Goal: Information Seeking & Learning: Learn about a topic

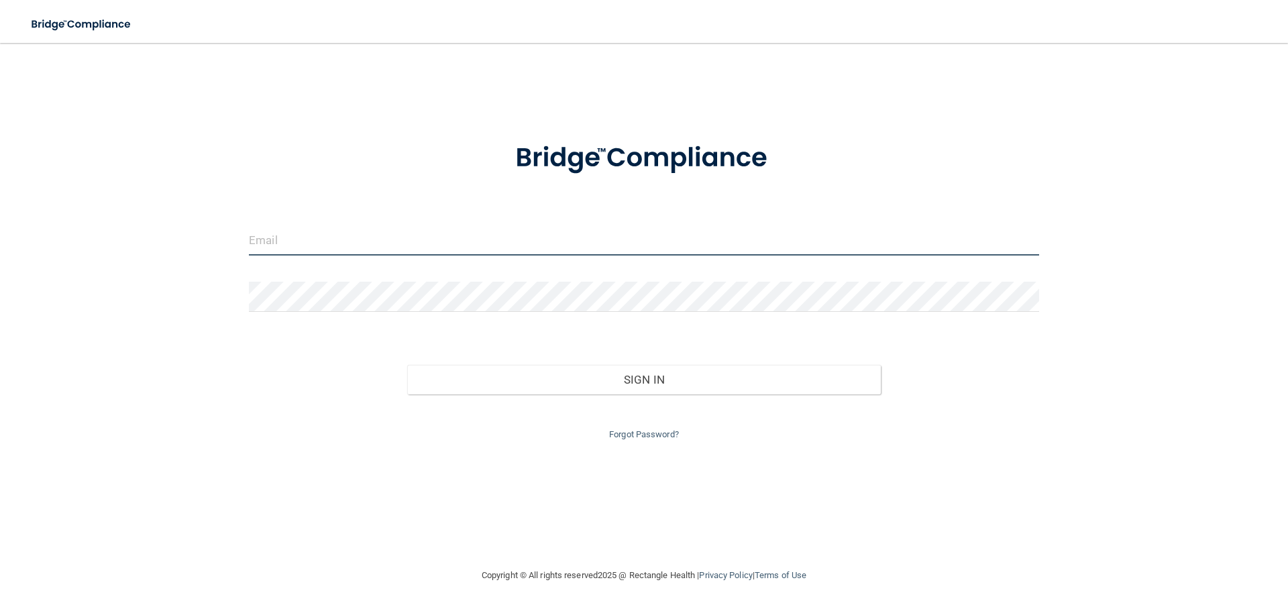
type input "[EMAIL_ADDRESS][DOMAIN_NAME]"
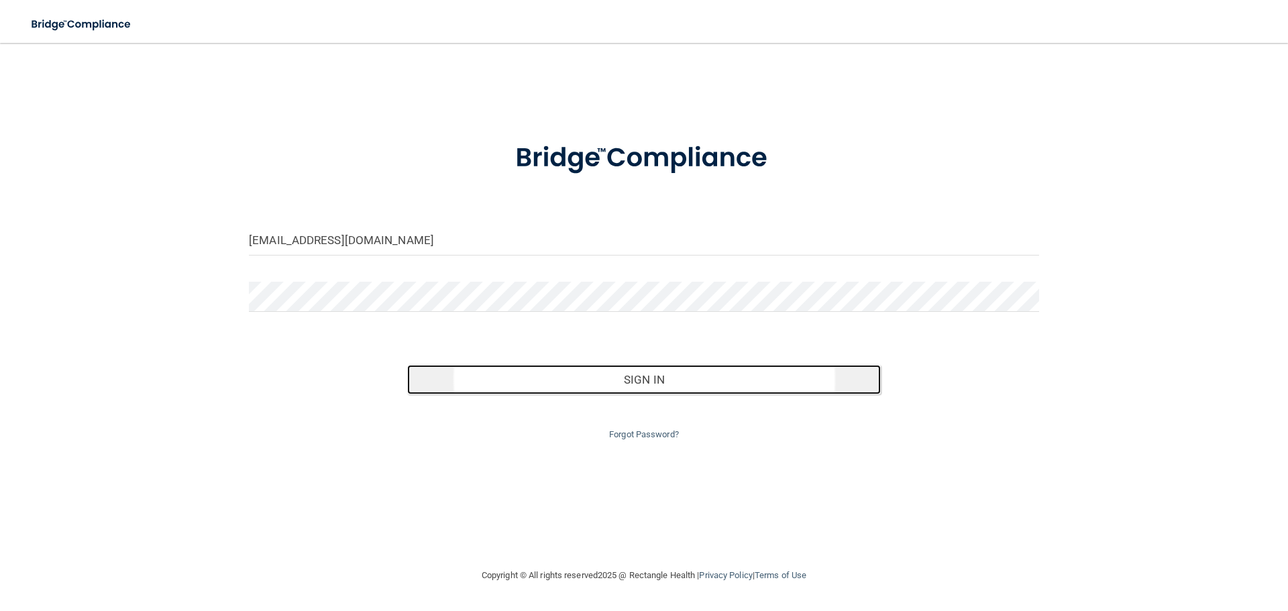
click at [584, 376] on button "Sign In" at bounding box center [644, 380] width 474 height 30
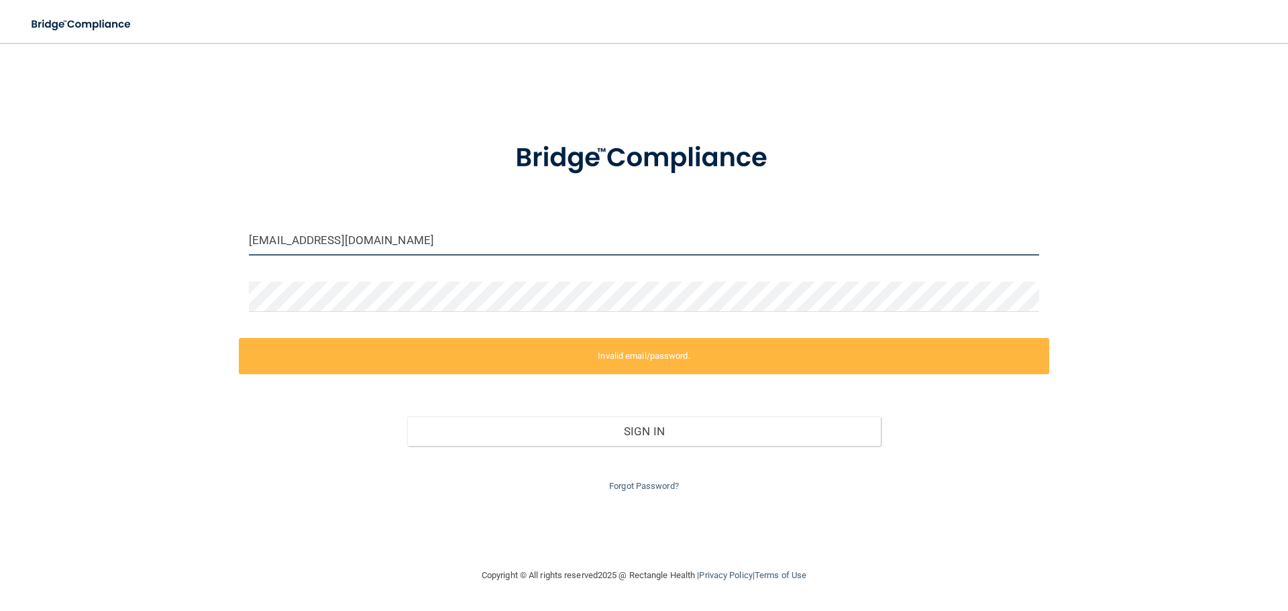
click at [417, 246] on input "[EMAIL_ADDRESS][DOMAIN_NAME]" at bounding box center [644, 240] width 790 height 30
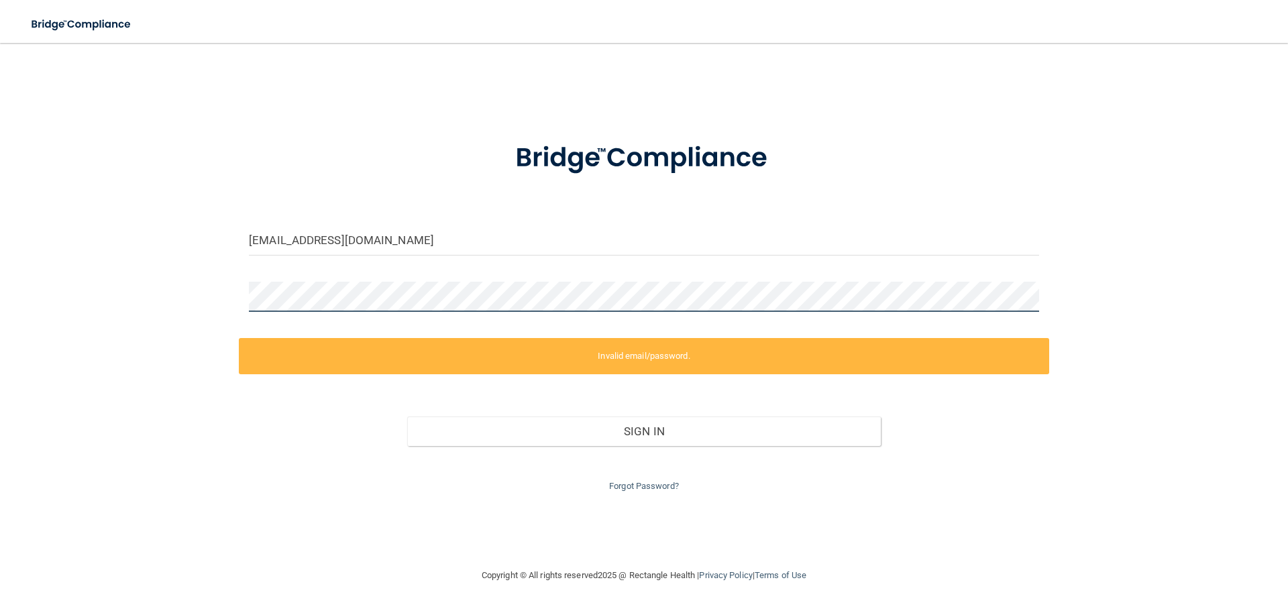
click at [158, 317] on div "kiefmill@gmail.com Invalid email/password. You don't have permission to access …" at bounding box center [644, 305] width 1234 height 498
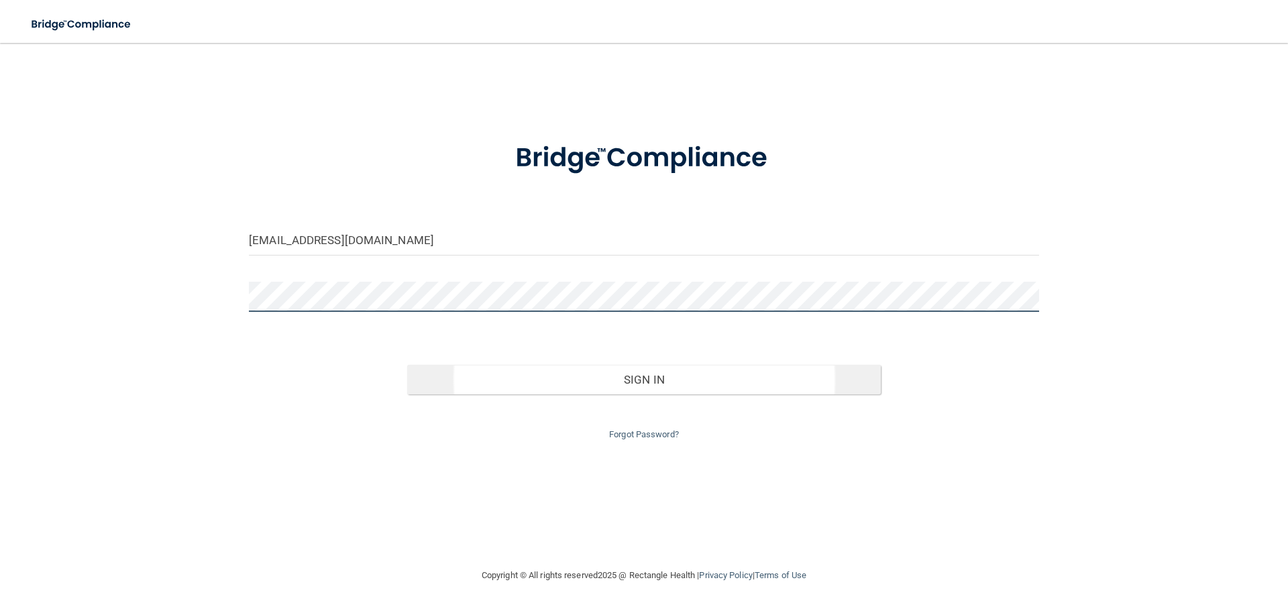
click at [407, 365] on button "Sign In" at bounding box center [644, 380] width 474 height 30
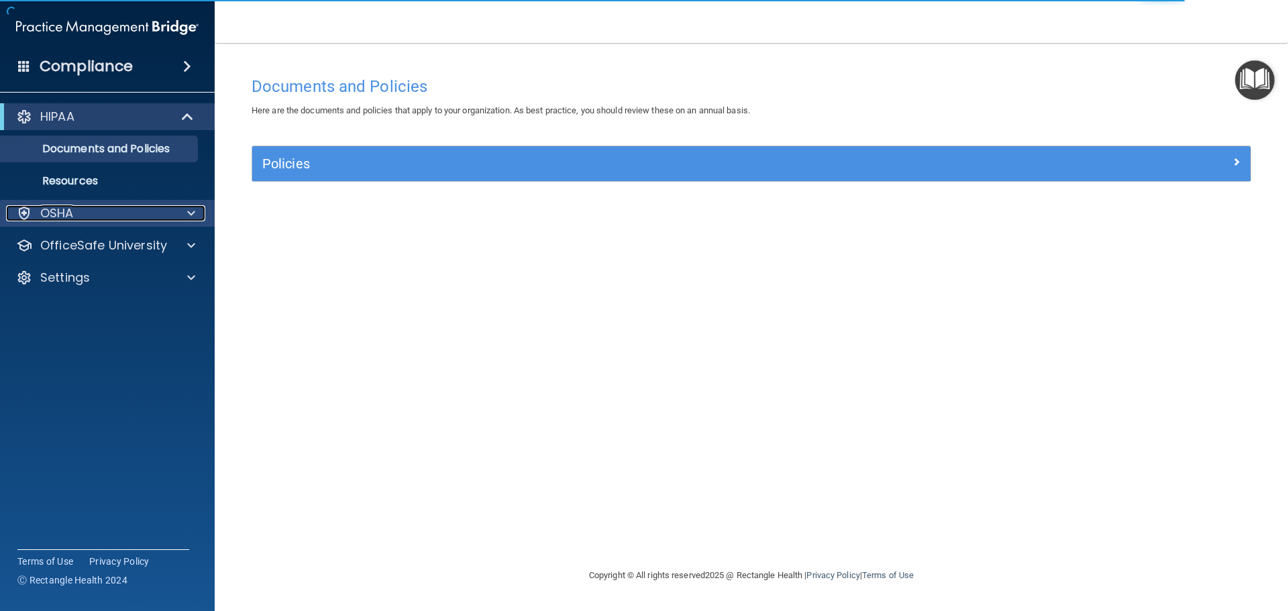
click at [189, 217] on span at bounding box center [191, 213] width 8 height 16
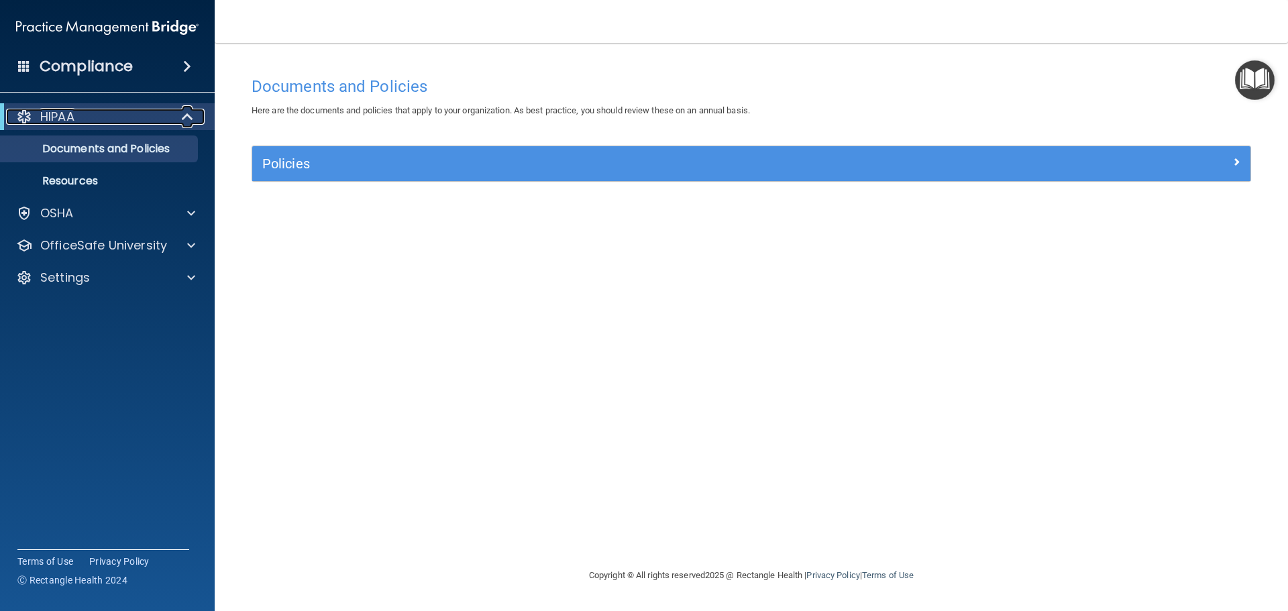
click at [193, 112] on span at bounding box center [188, 117] width 11 height 16
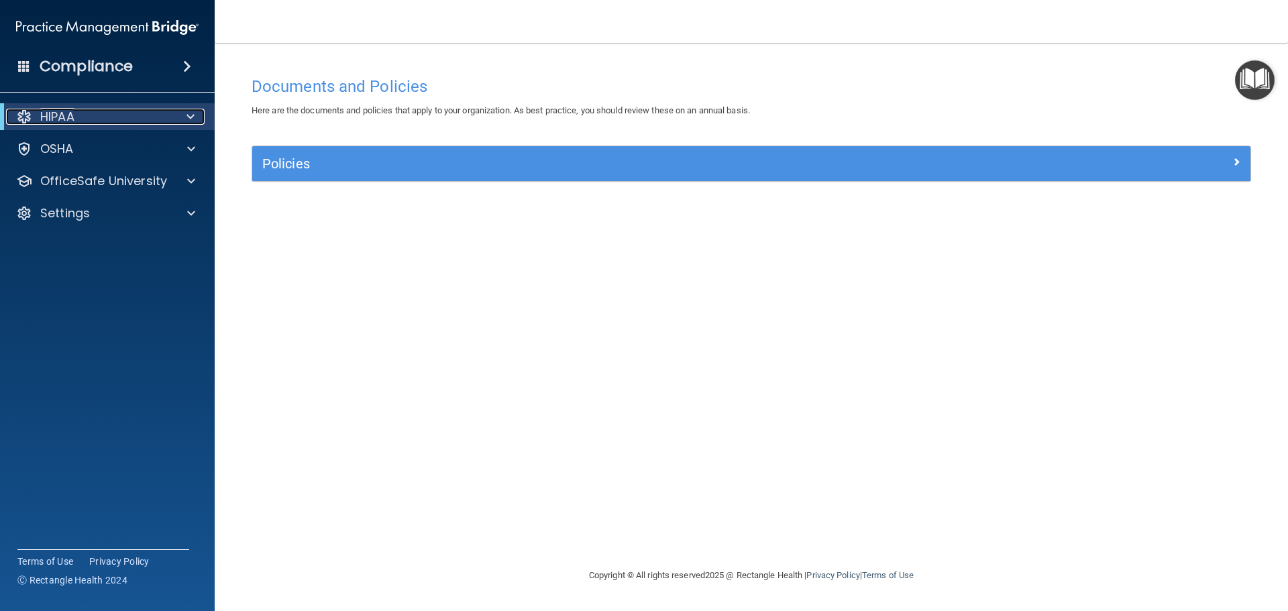
click at [186, 115] on span at bounding box center [190, 117] width 8 height 16
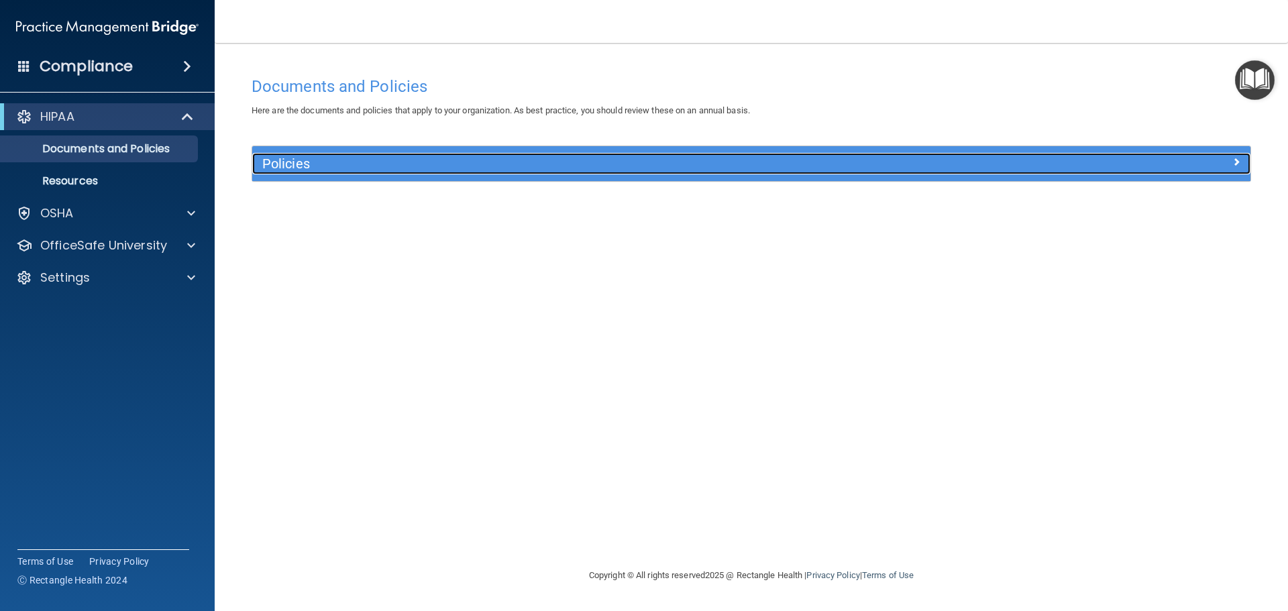
click at [849, 159] on h5 "Policies" at bounding box center [626, 163] width 729 height 15
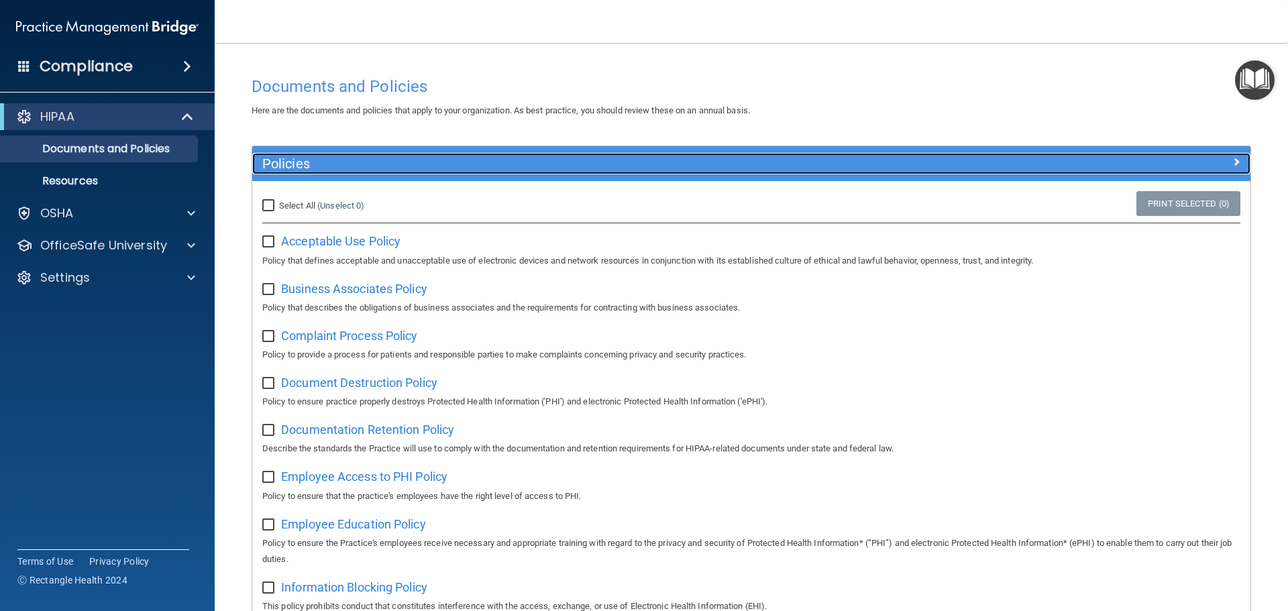
click at [379, 159] on h5 "Policies" at bounding box center [626, 163] width 729 height 15
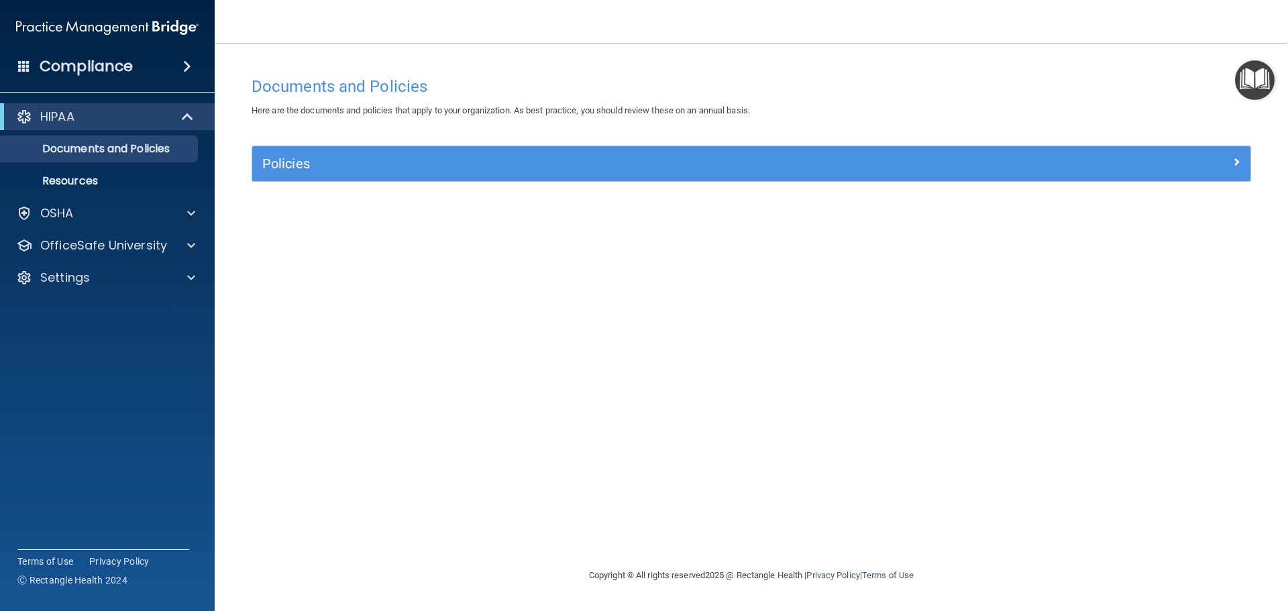
click at [488, 184] on div "Policies Select All (Unselect 0) Unselect All Print Selected (0) Acceptable Use…" at bounding box center [751, 172] width 1020 height 52
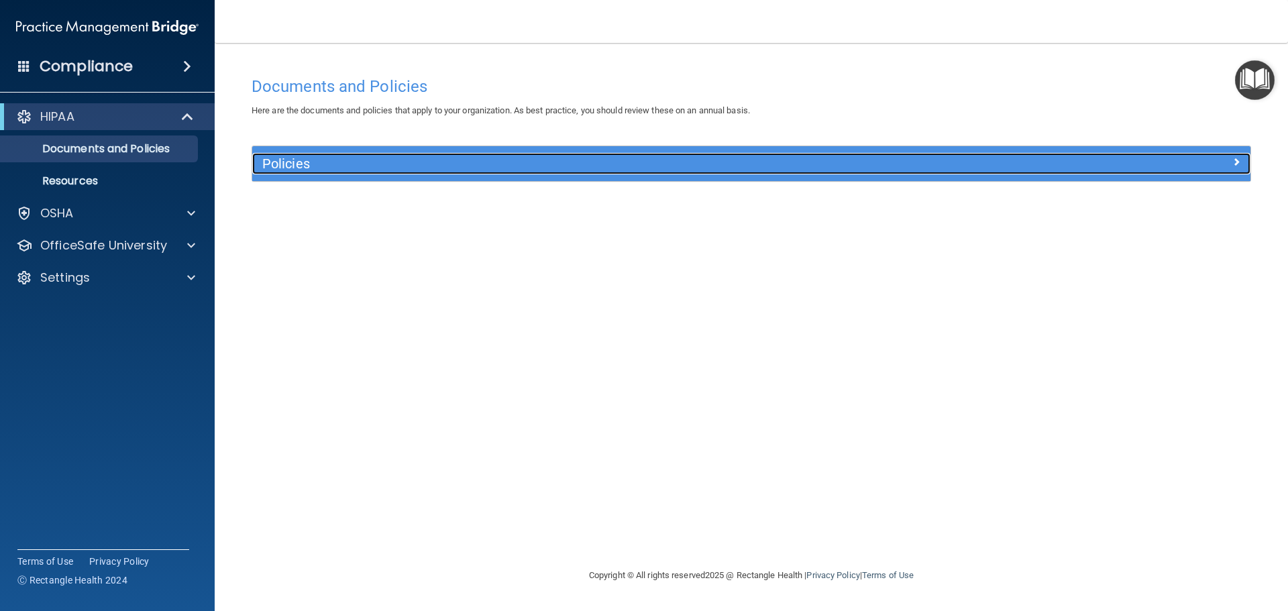
click at [488, 170] on h5 "Policies" at bounding box center [626, 163] width 729 height 15
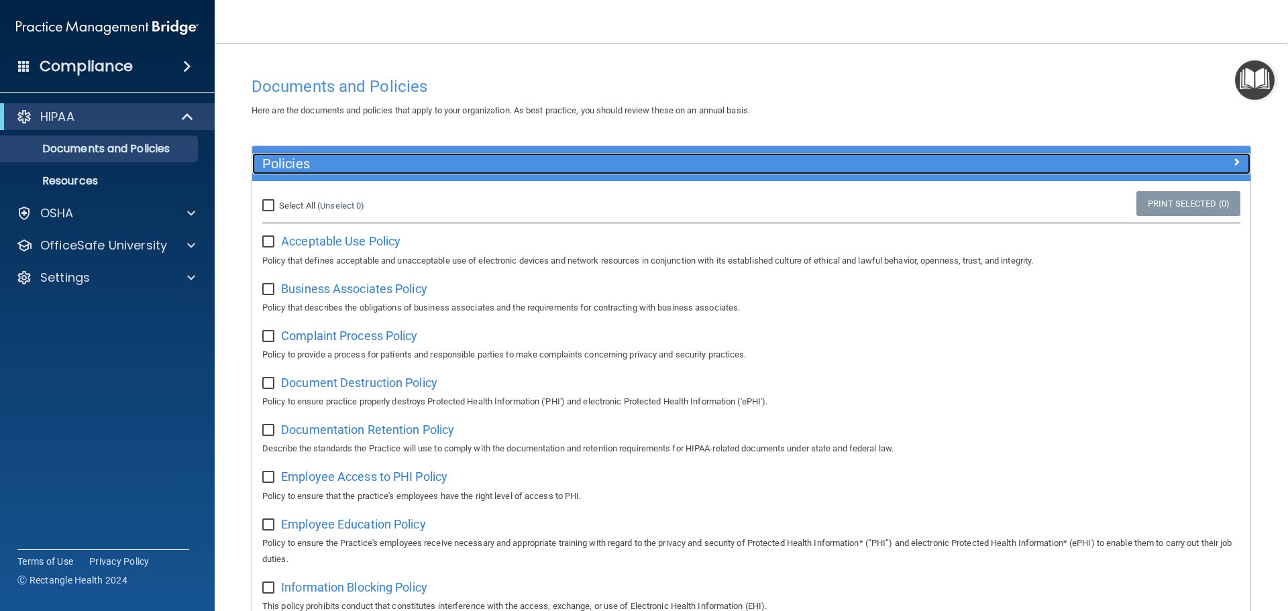
click at [547, 157] on h5 "Policies" at bounding box center [626, 163] width 729 height 15
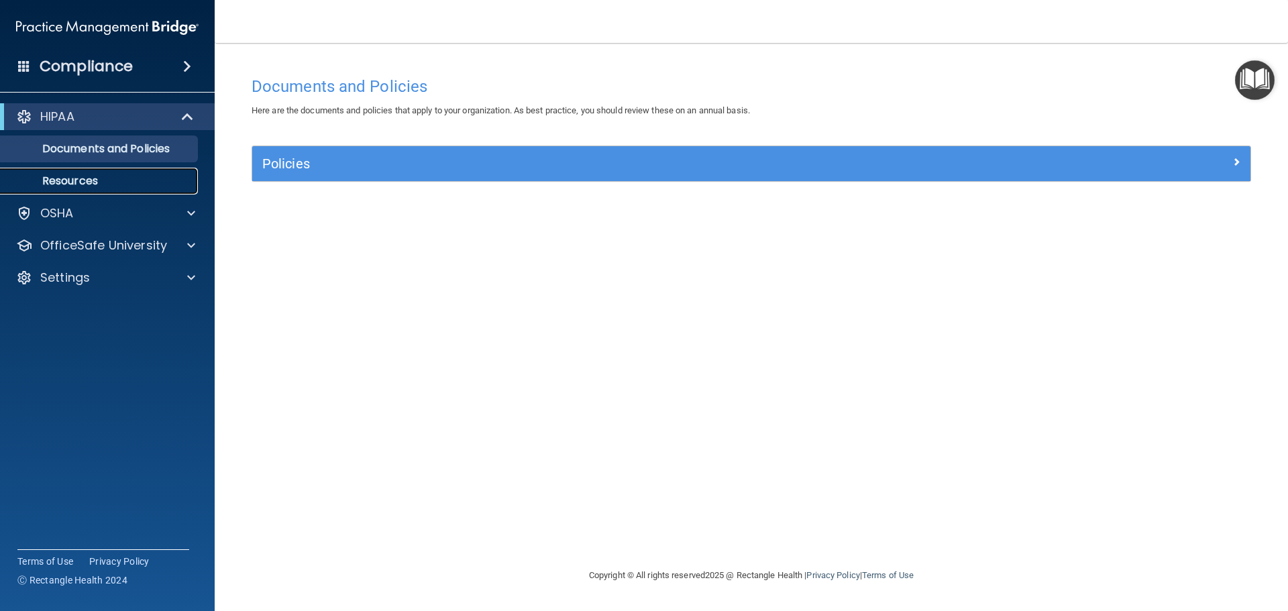
click at [62, 181] on p "Resources" at bounding box center [100, 180] width 183 height 13
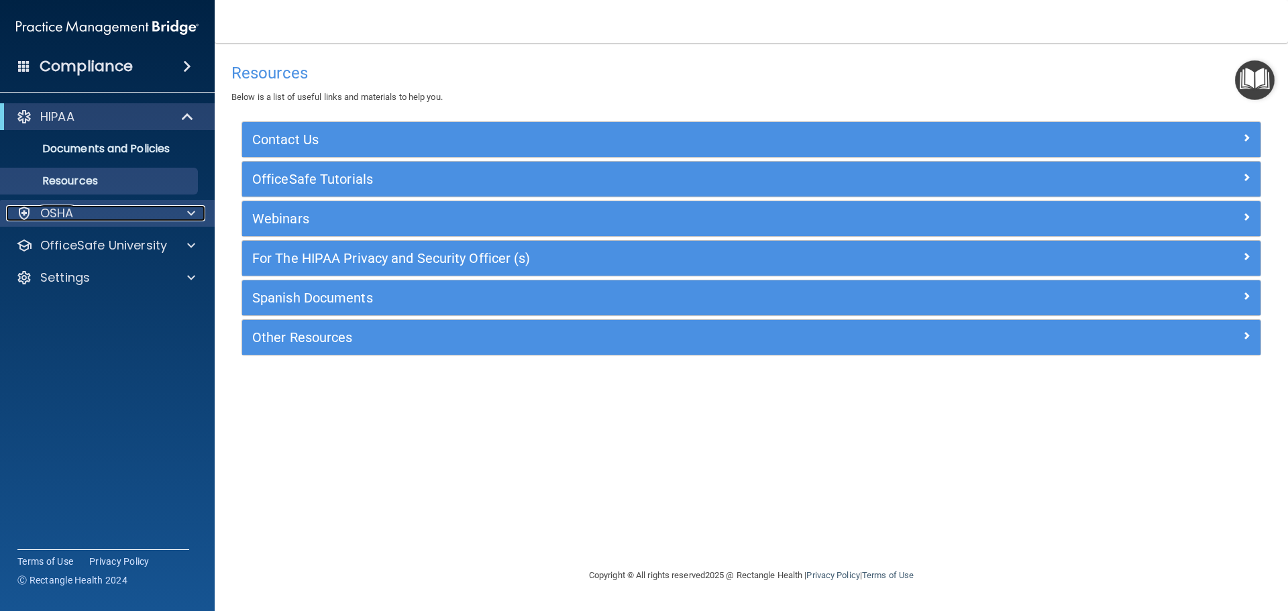
click at [158, 219] on div "OSHA" at bounding box center [89, 213] width 166 height 16
click at [170, 213] on div "OSHA" at bounding box center [89, 213] width 166 height 16
click at [117, 109] on div "HIPAA" at bounding box center [89, 117] width 166 height 16
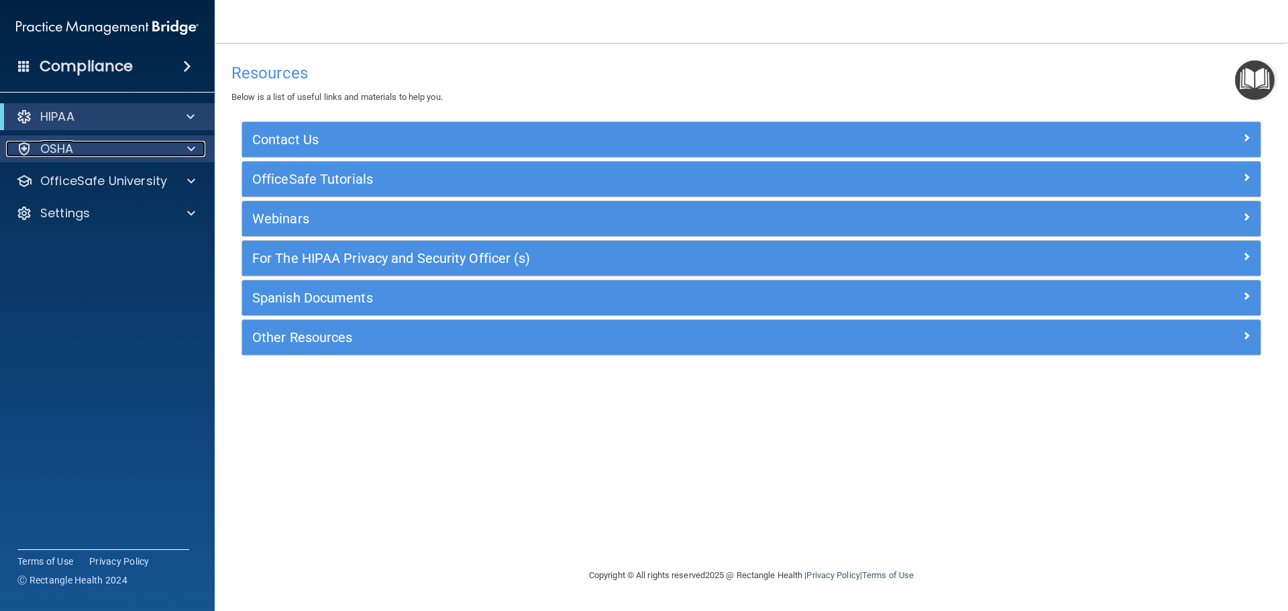
click at [140, 145] on div "OSHA" at bounding box center [89, 149] width 166 height 16
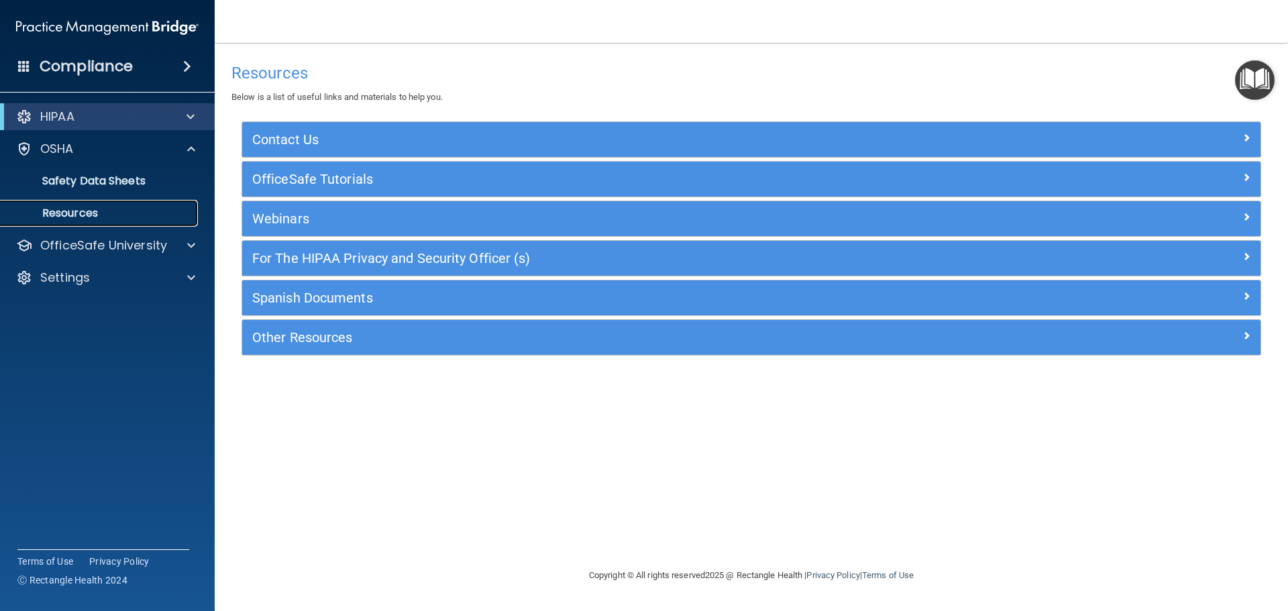
click at [91, 212] on p "Resources" at bounding box center [100, 213] width 183 height 13
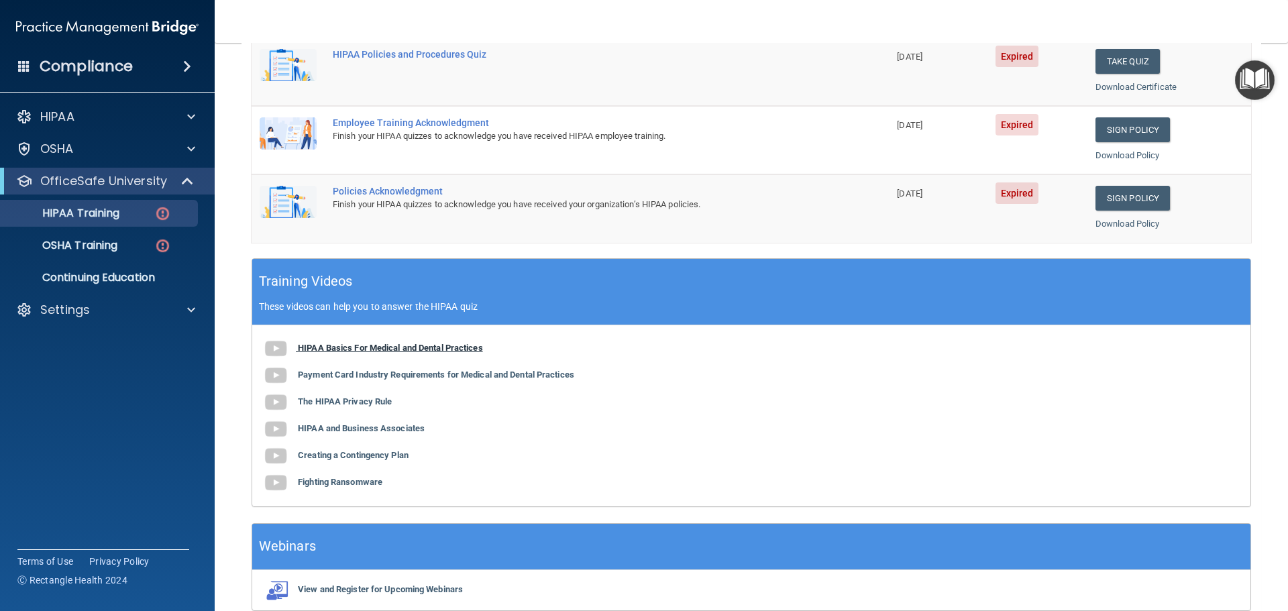
scroll to position [399, 0]
